Goal: Check status: Check status

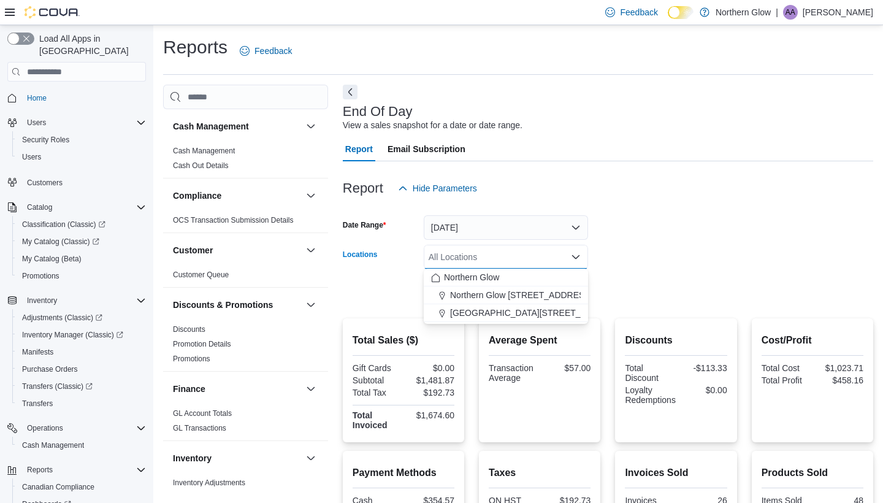
scroll to position [72, 0]
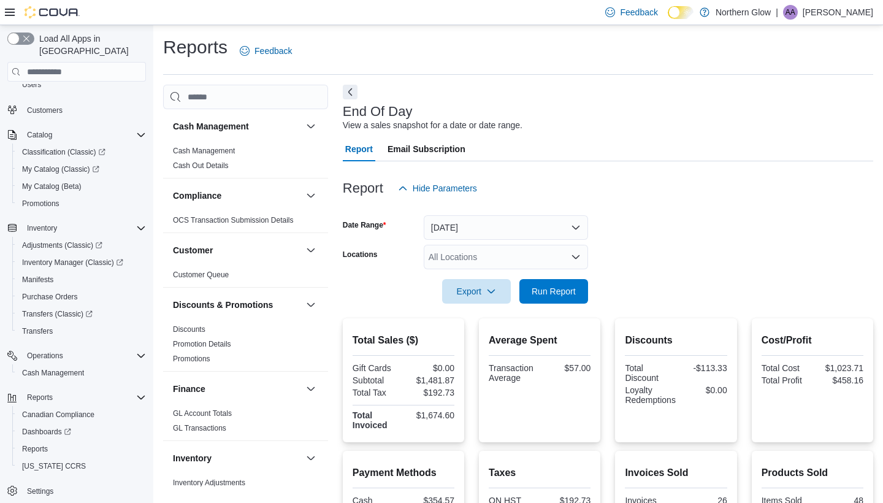
click at [646, 228] on form "Date Range [DATE] Locations All Locations Export Run Report" at bounding box center [608, 252] width 531 height 103
click at [555, 297] on span "Run Report" at bounding box center [554, 290] width 54 height 25
click at [543, 289] on span "Run Report" at bounding box center [554, 291] width 44 height 12
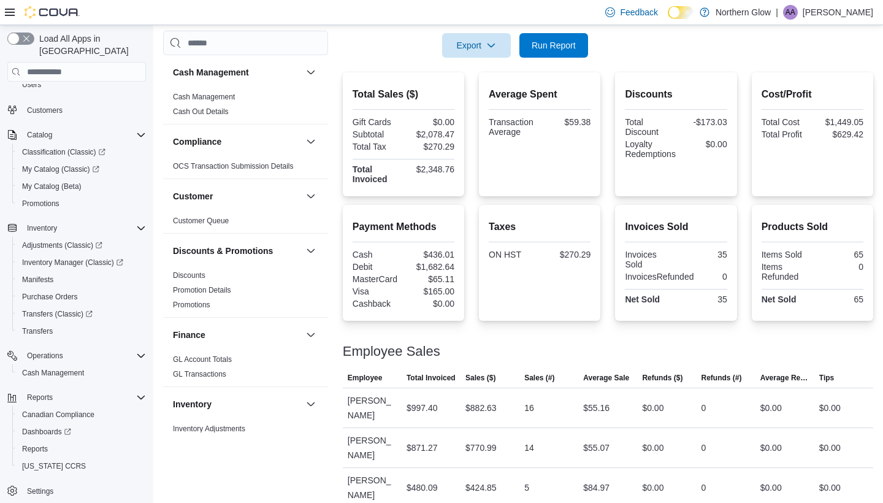
scroll to position [245, 0]
click at [443, 410] on div "$997.40" at bounding box center [431, 408] width 59 height 25
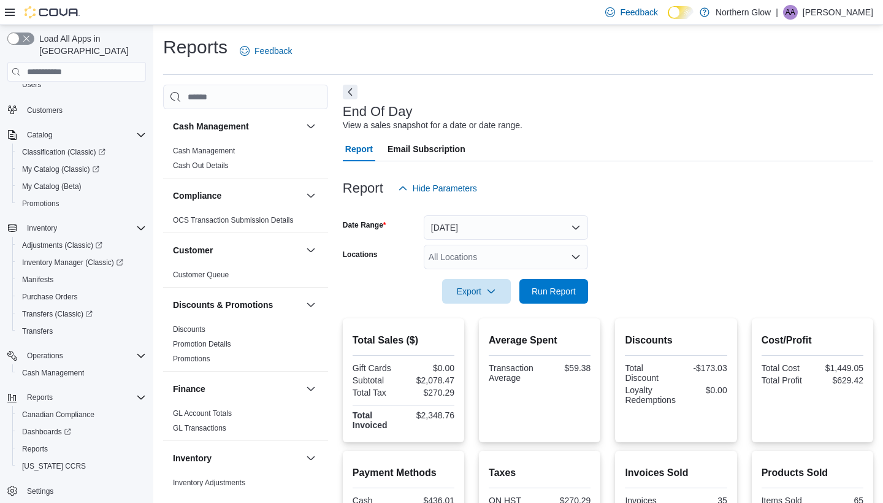
scroll to position [0, 0]
click at [534, 242] on form "Date Range [DATE] Locations All Locations Export Run Report" at bounding box center [608, 252] width 531 height 103
click at [527, 232] on button "[DATE]" at bounding box center [506, 227] width 164 height 25
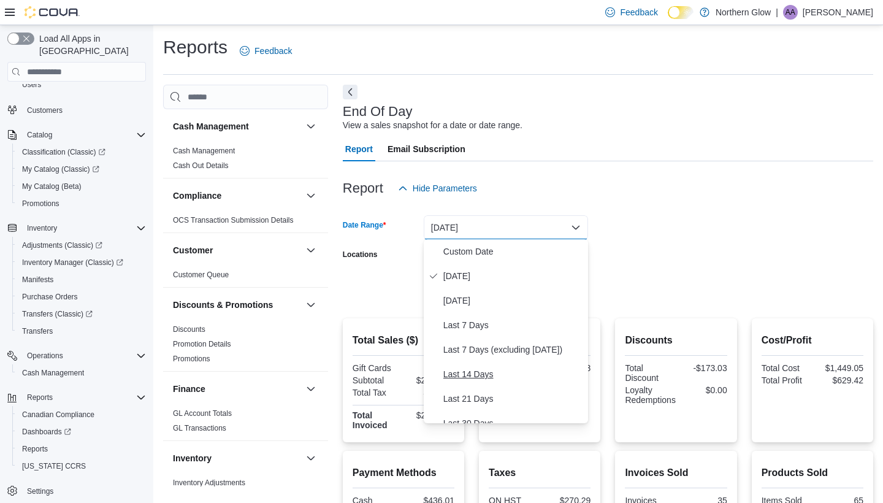
click at [462, 375] on span "Last 14 Days" at bounding box center [513, 374] width 140 height 15
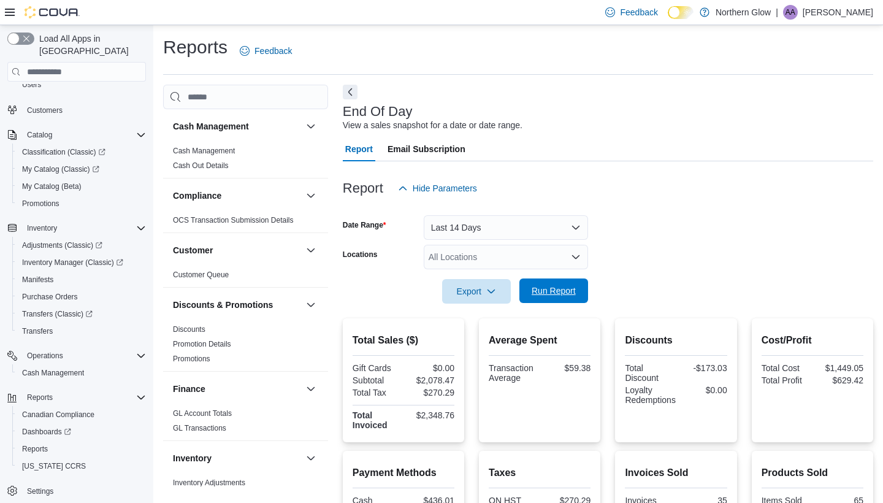
click at [543, 292] on span "Run Report" at bounding box center [554, 291] width 44 height 12
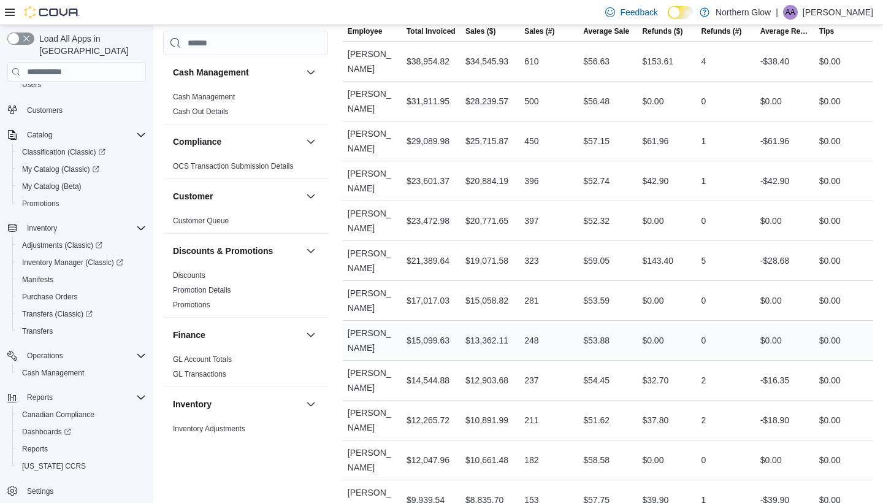
scroll to position [674, 0]
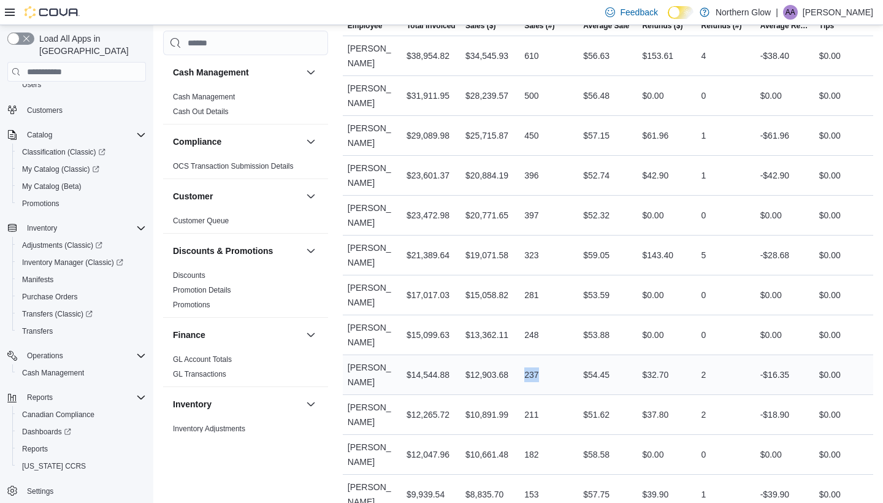
drag, startPoint x: 543, startPoint y: 351, endPoint x: 516, endPoint y: 348, distance: 27.2
click at [516, 355] on tr "Employee [PERSON_NAME] Total Invoiced $14,544.88 Sales ($) $12,903.68 Sales (#)…" at bounding box center [608, 375] width 531 height 40
drag, startPoint x: 445, startPoint y: 93, endPoint x: 370, endPoint y: 93, distance: 74.8
click at [370, 93] on tr "Employee [PERSON_NAME] Total Invoiced $31,911.95 Sales ($) $28,239.57 Sales (#)…" at bounding box center [608, 95] width 531 height 40
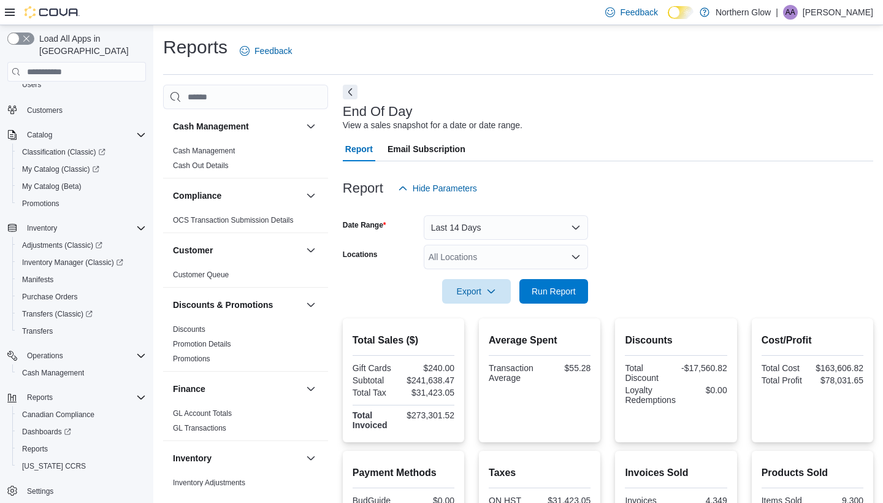
scroll to position [0, 0]
click at [499, 236] on button "Last 14 Days" at bounding box center [506, 227] width 164 height 25
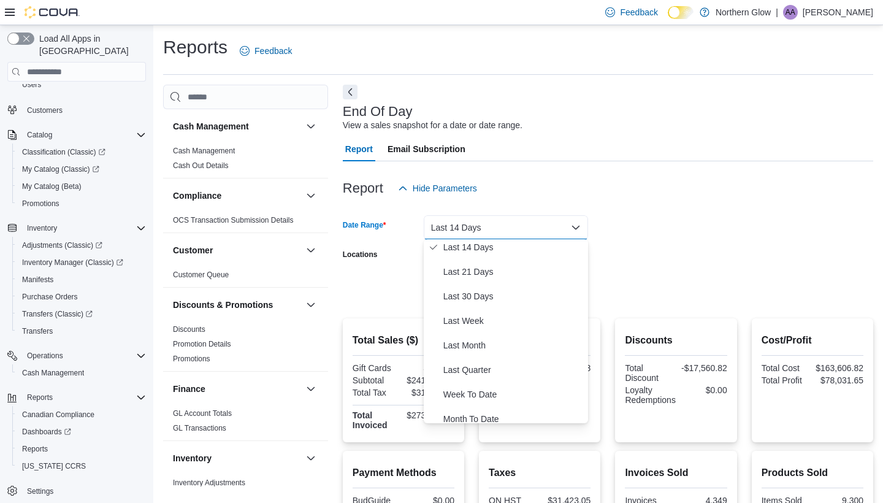
scroll to position [133, 0]
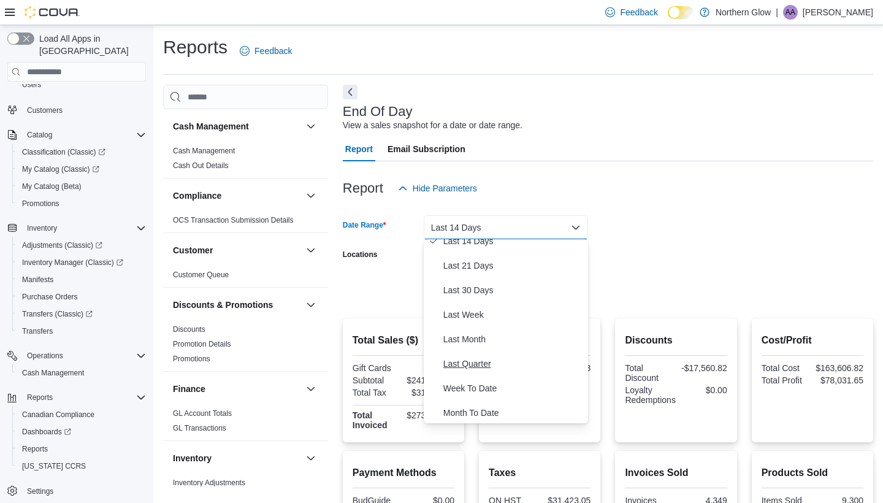
click at [457, 358] on span "Last Quarter" at bounding box center [513, 363] width 140 height 15
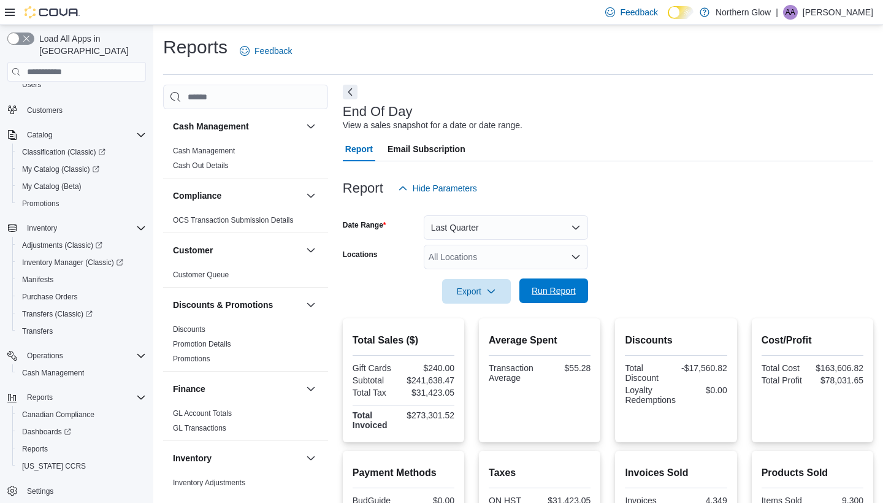
click at [543, 287] on span "Run Report" at bounding box center [554, 291] width 44 height 12
click at [510, 259] on div "All Locations" at bounding box center [506, 257] width 164 height 25
click at [543, 194] on div "Report Hide Parameters" at bounding box center [608, 188] width 531 height 25
click at [42, 258] on span "Inventory Manager (Classic)" at bounding box center [72, 263] width 101 height 10
click at [576, 230] on button "Last Quarter" at bounding box center [506, 227] width 164 height 25
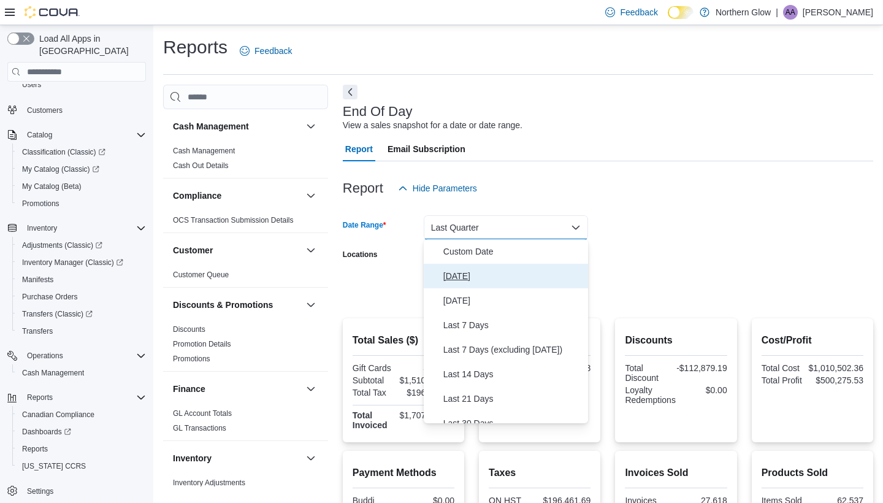
click at [505, 276] on button "[DATE]" at bounding box center [506, 276] width 164 height 25
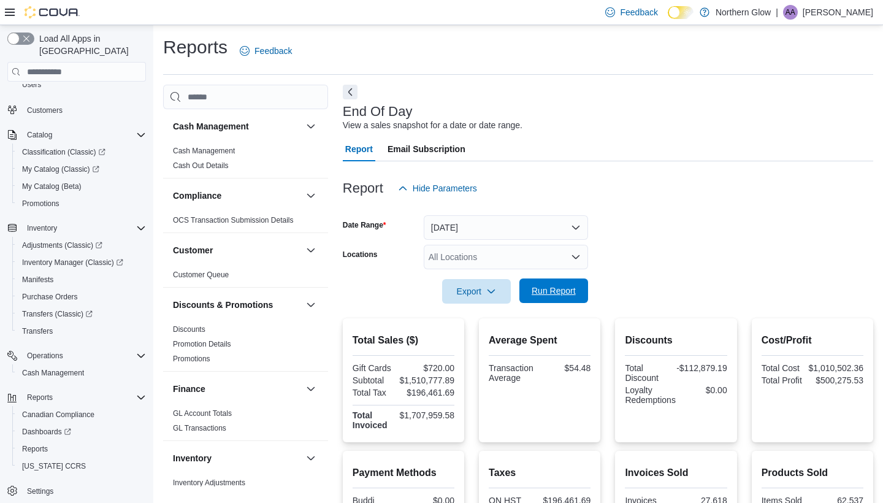
click at [557, 286] on span "Run Report" at bounding box center [554, 291] width 44 height 12
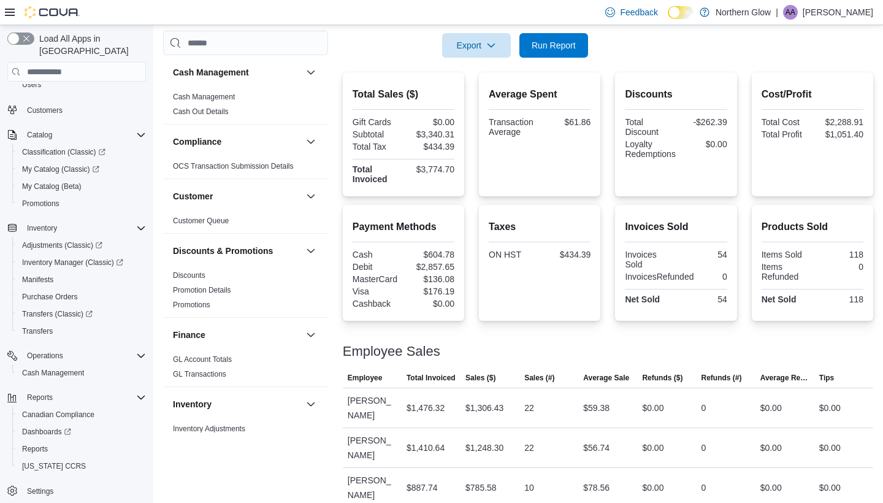
scroll to position [245, 0]
